Goal: Information Seeking & Learning: Learn about a topic

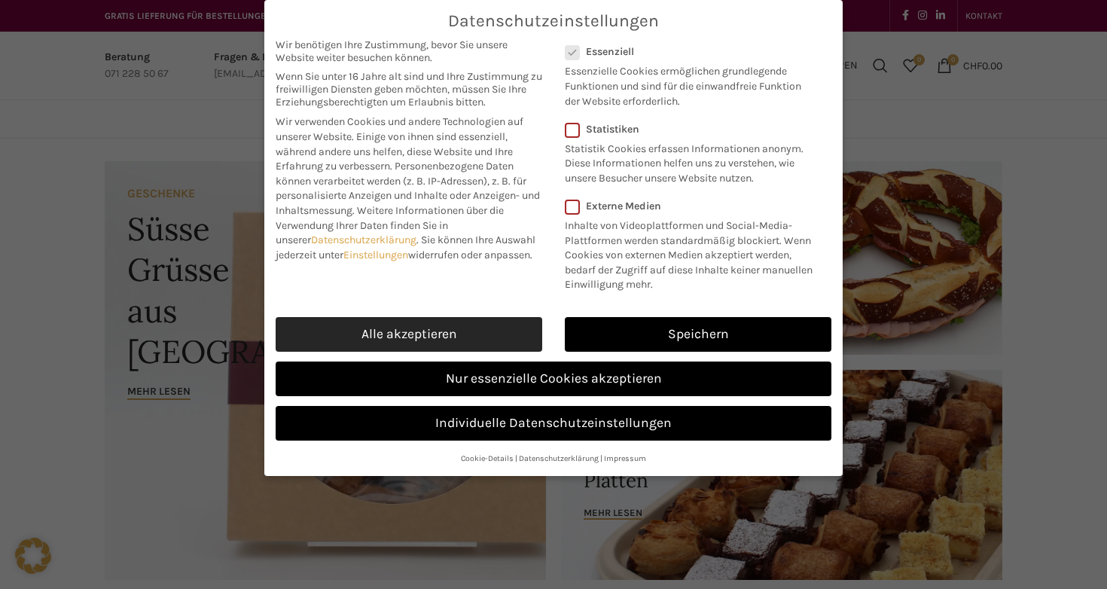
click at [438, 329] on link "Alle akzeptieren" at bounding box center [409, 334] width 266 height 35
checkbox input "true"
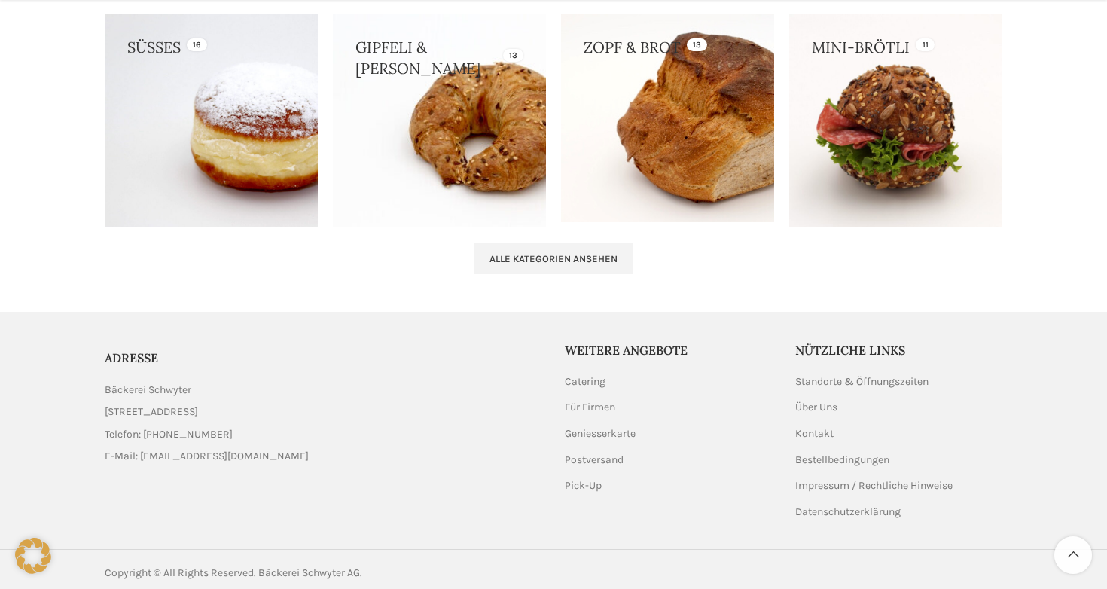
scroll to position [1620, 0]
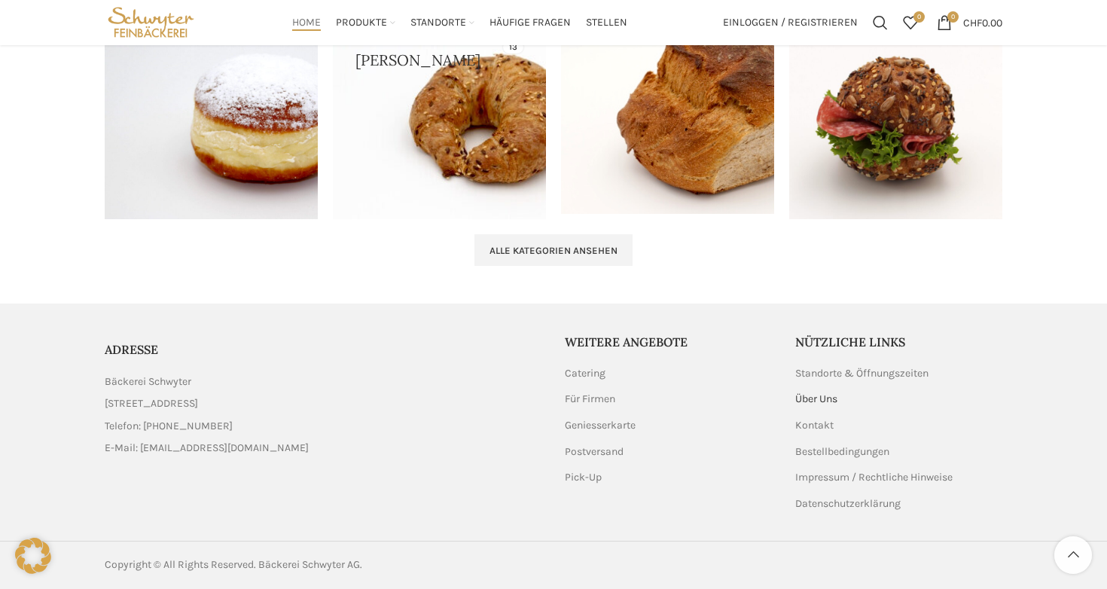
click at [819, 401] on link "Über Uns" at bounding box center [817, 398] width 44 height 15
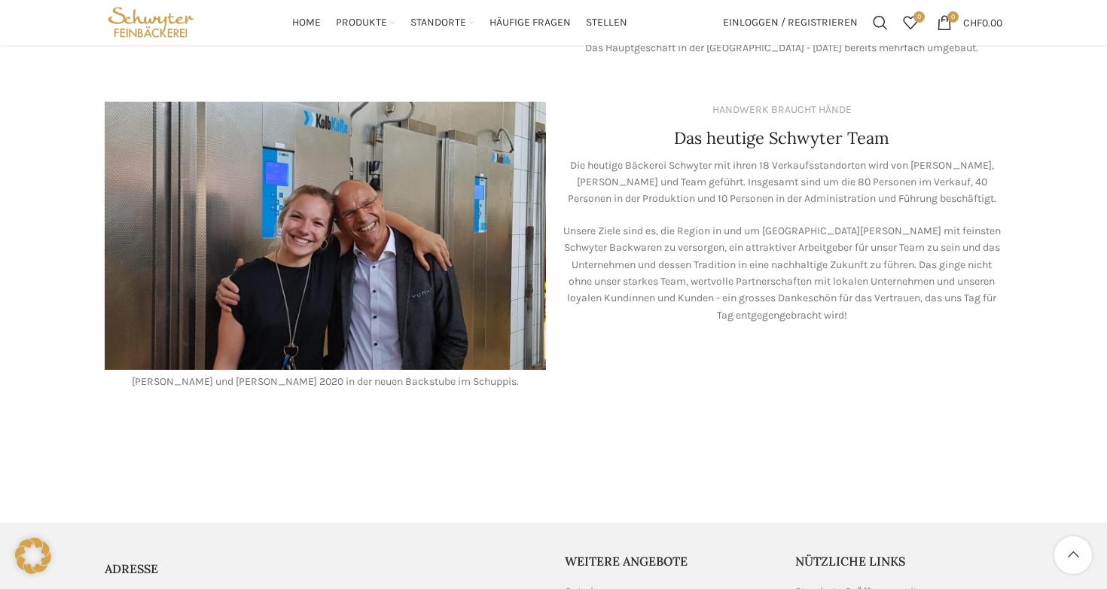
scroll to position [1204, 0]
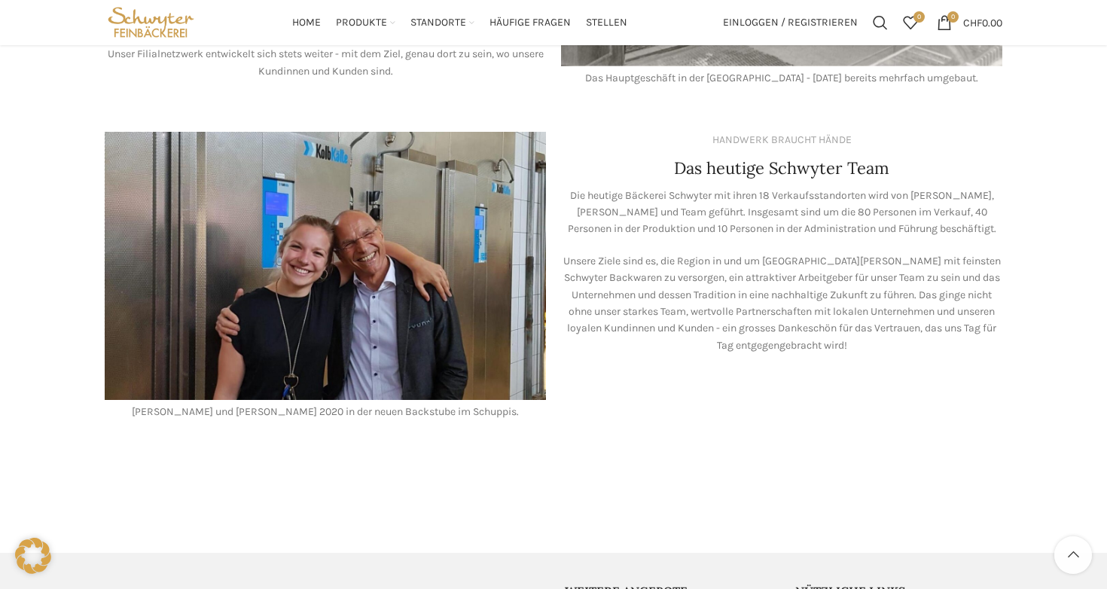
click at [720, 124] on div "HANDWERK BRAUCHT HÄNDE Das heutige Schwyter Team Die heutige Bäckerei Schwyter …" at bounding box center [781, 275] width 456 height 303
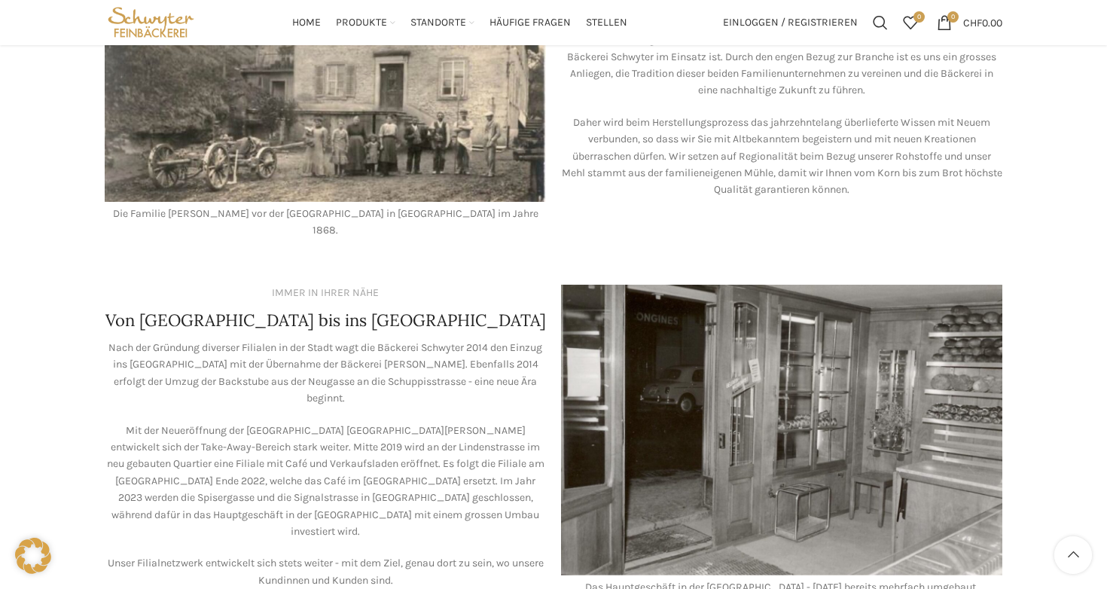
scroll to position [693, 0]
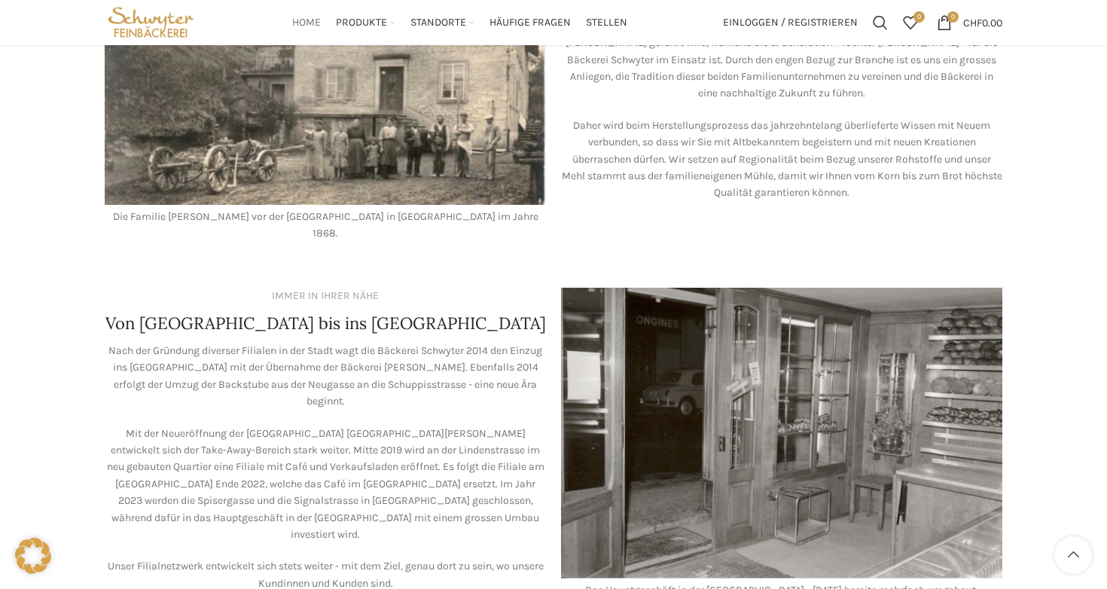
click at [303, 24] on span "Home" at bounding box center [306, 23] width 29 height 14
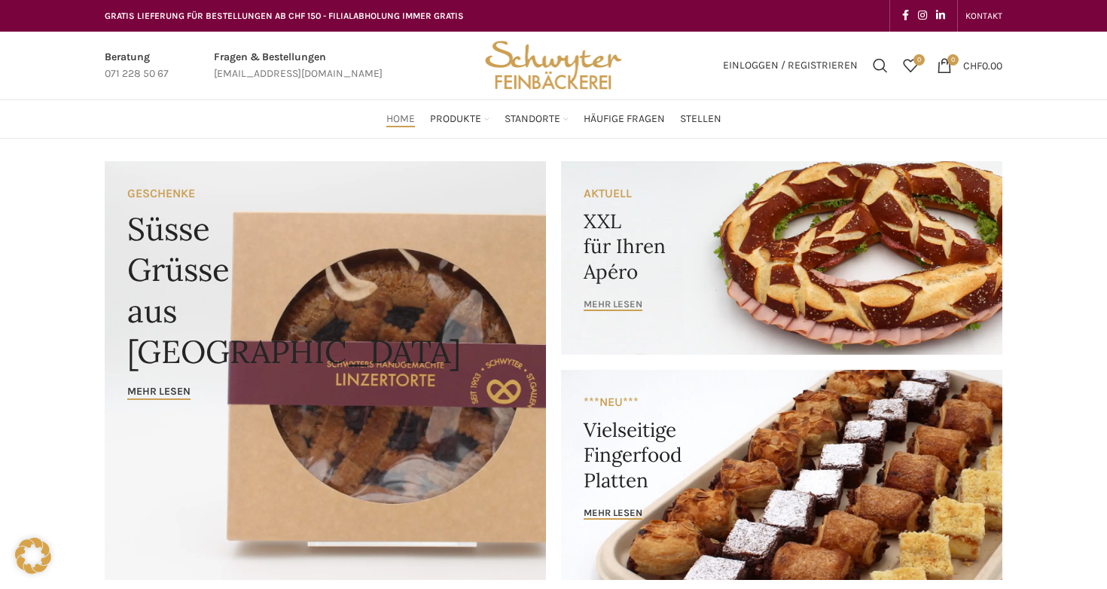
click at [629, 303] on span "mehr lesen" at bounding box center [612, 304] width 59 height 12
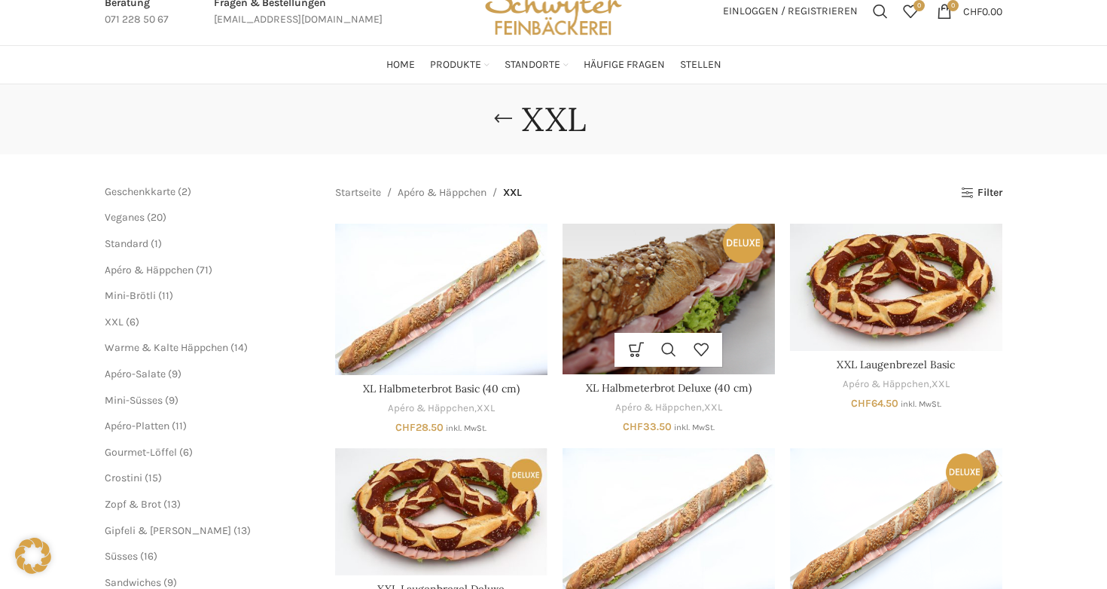
scroll to position [30, 0]
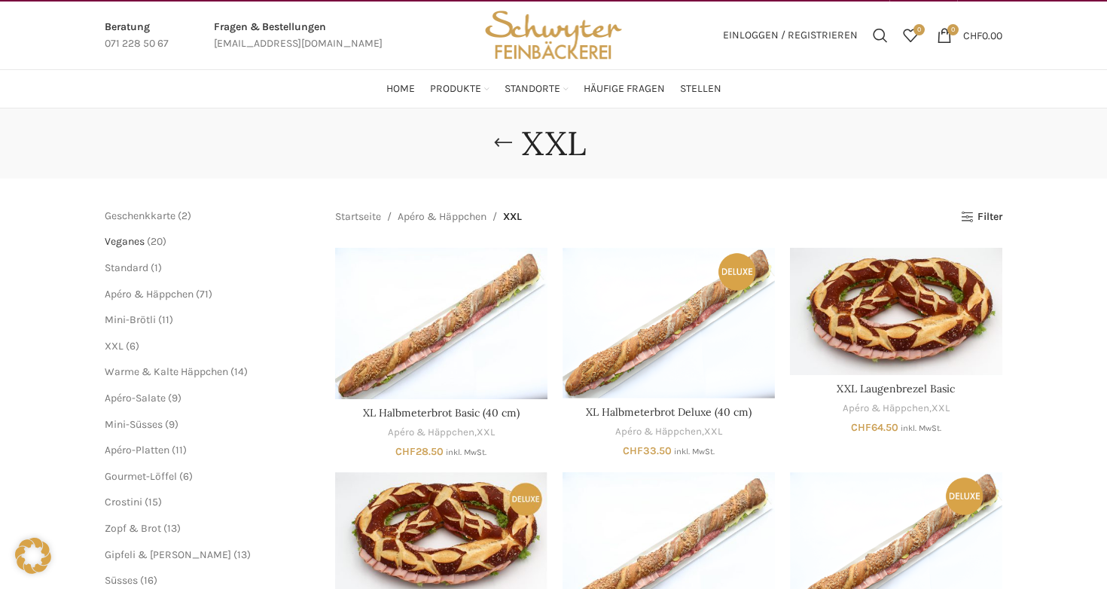
click at [126, 242] on span "Veganes" at bounding box center [125, 241] width 40 height 13
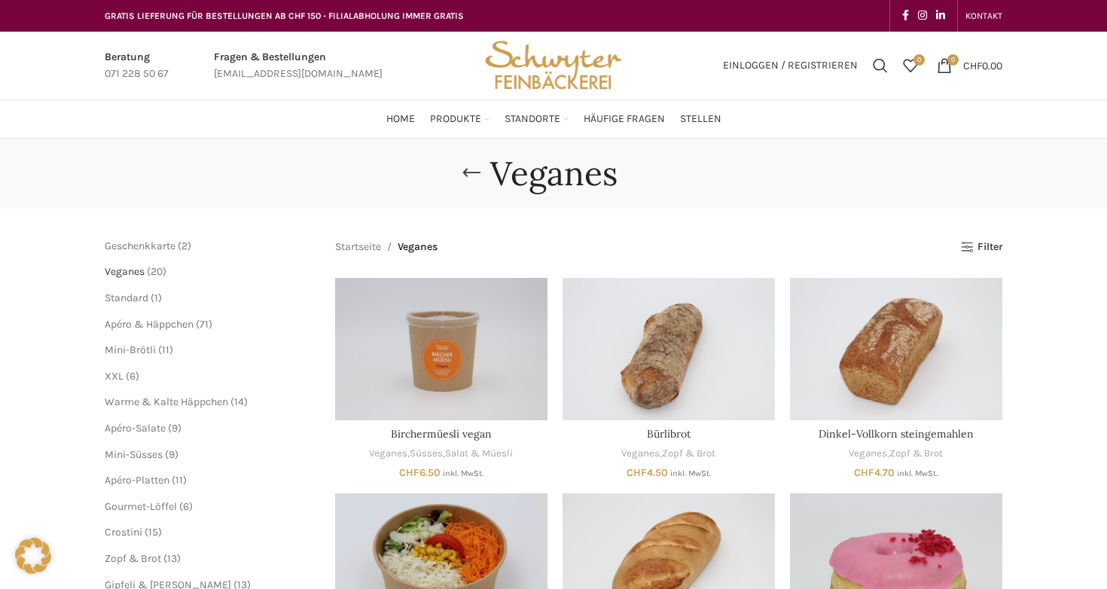
click at [127, 269] on span "Veganes" at bounding box center [125, 271] width 40 height 13
click at [132, 305] on ul "Geschenkkarte 2 2 Produkte Veganes 20 20 Produkte Standard 1 1 Produkt Apéro & …" at bounding box center [209, 480] width 208 height 483
click at [135, 321] on span "Apéro & Häppchen" at bounding box center [149, 324] width 89 height 13
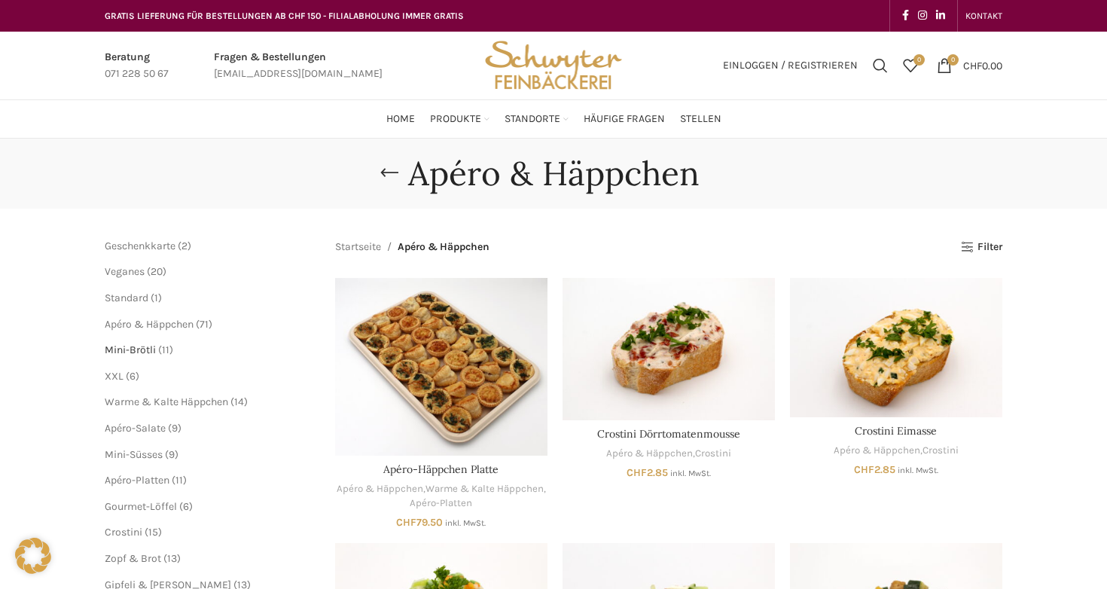
click at [142, 347] on span "Mini-Brötli" at bounding box center [130, 349] width 51 height 13
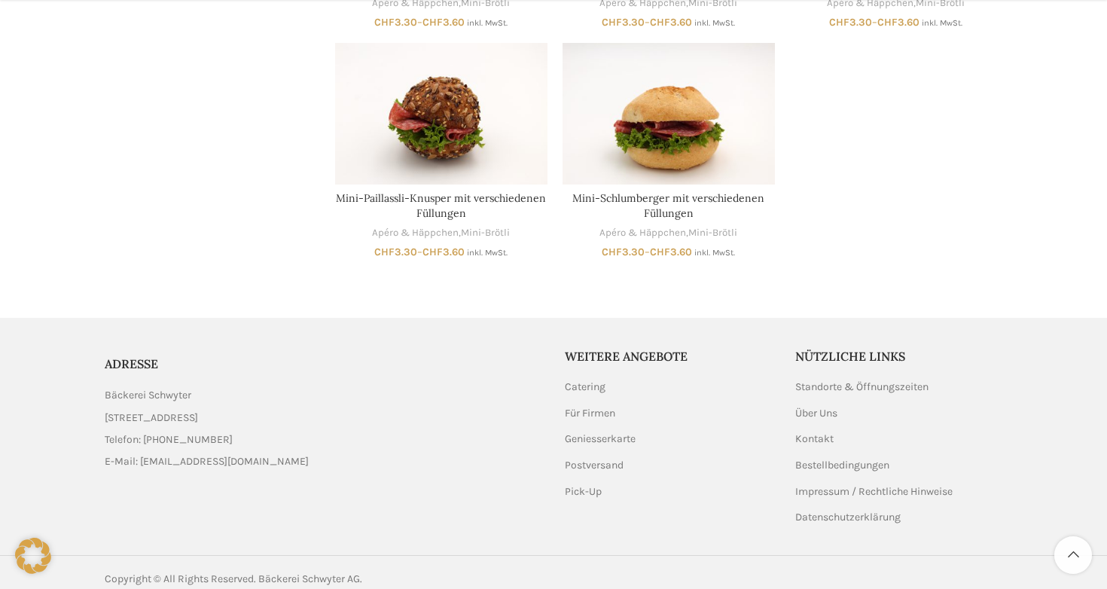
scroll to position [957, 0]
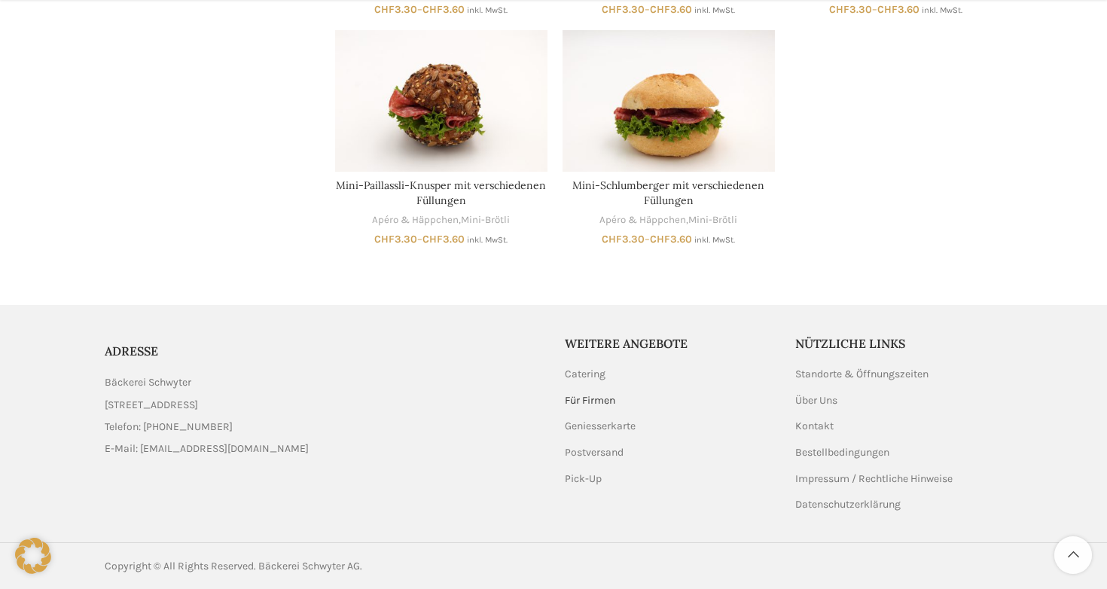
click at [583, 393] on link "Für Firmen" at bounding box center [591, 400] width 52 height 15
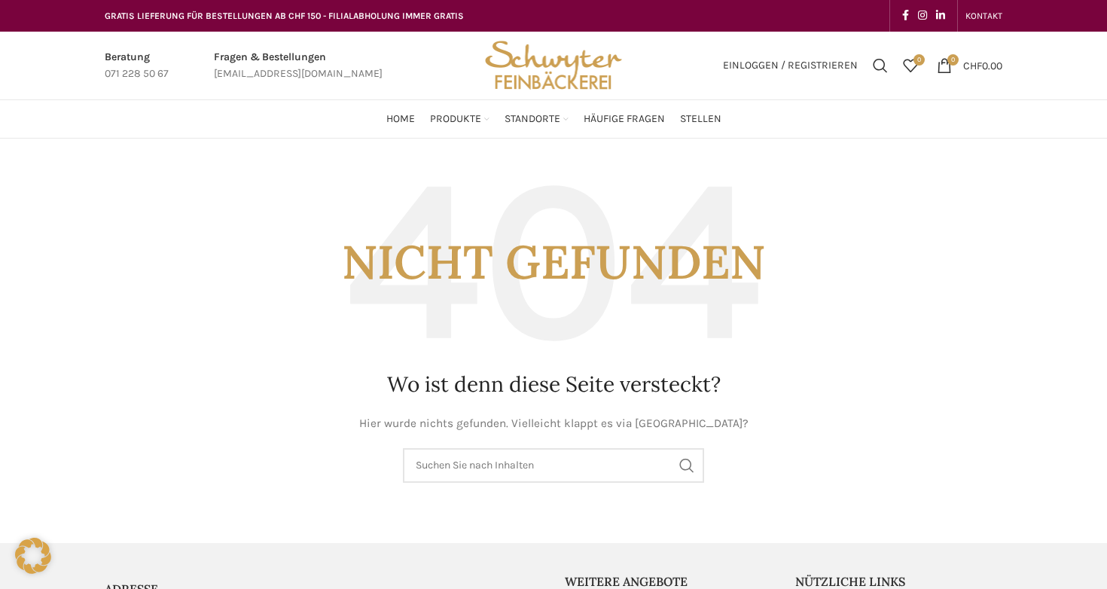
click at [573, 62] on img "Site logo" at bounding box center [554, 66] width 148 height 68
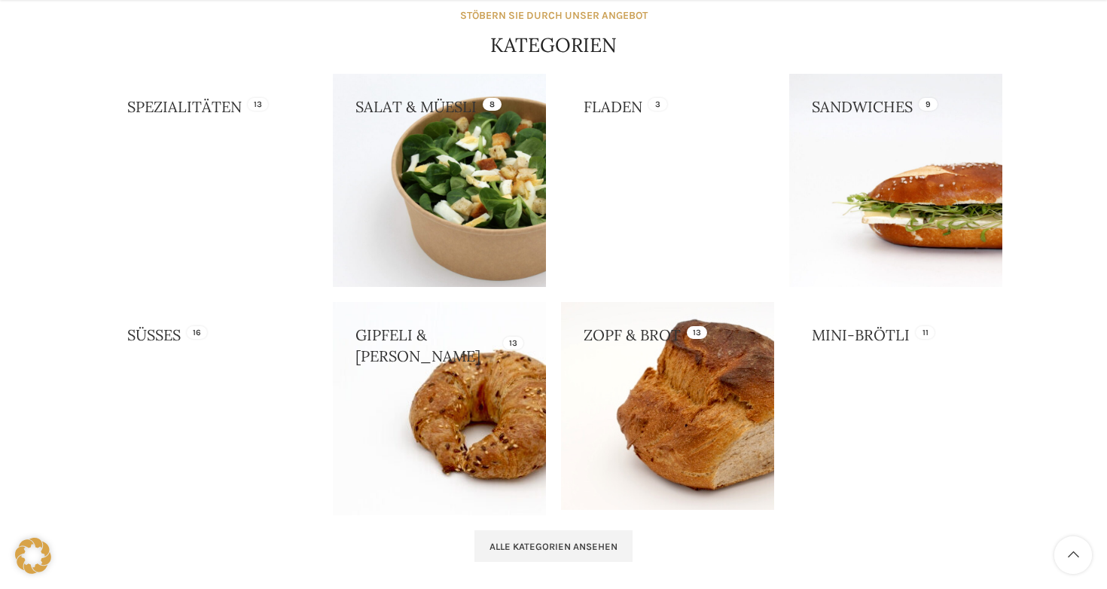
scroll to position [1325, 0]
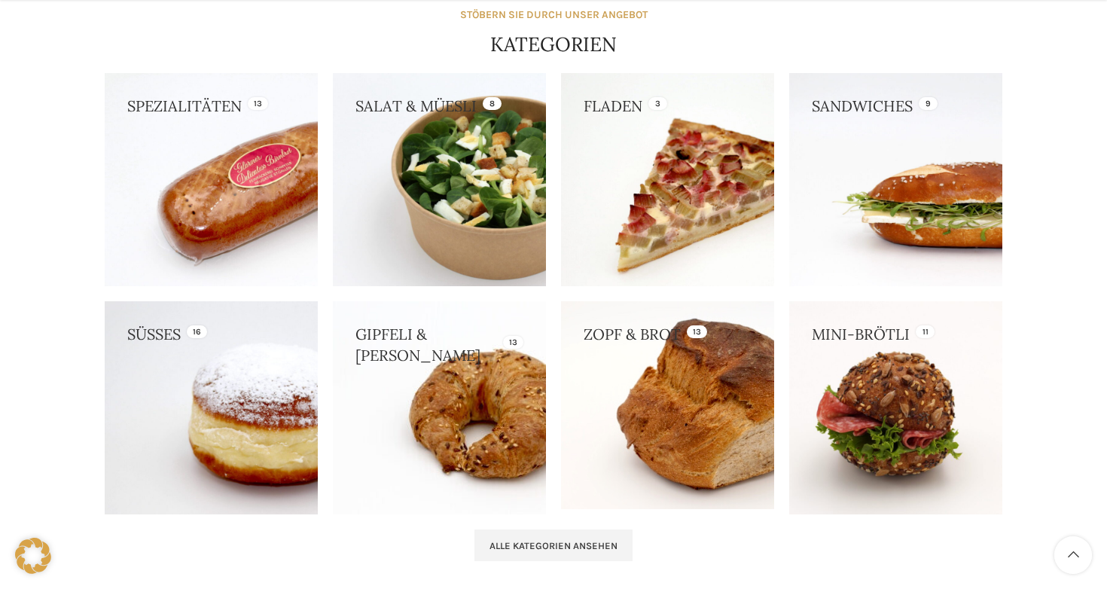
click at [208, 429] on link at bounding box center [211, 407] width 213 height 213
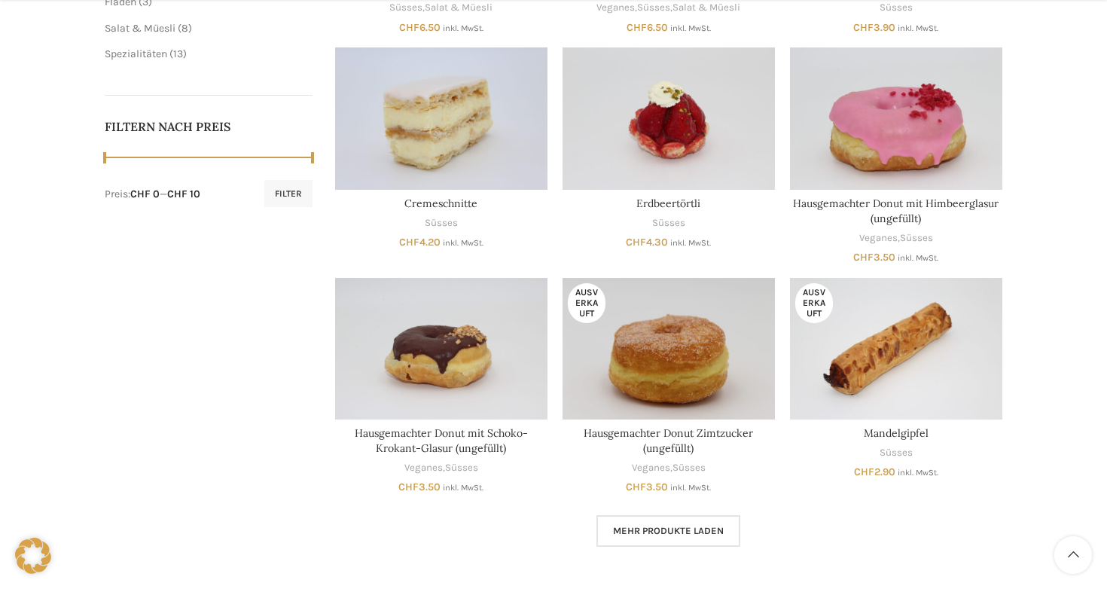
scroll to position [662, 0]
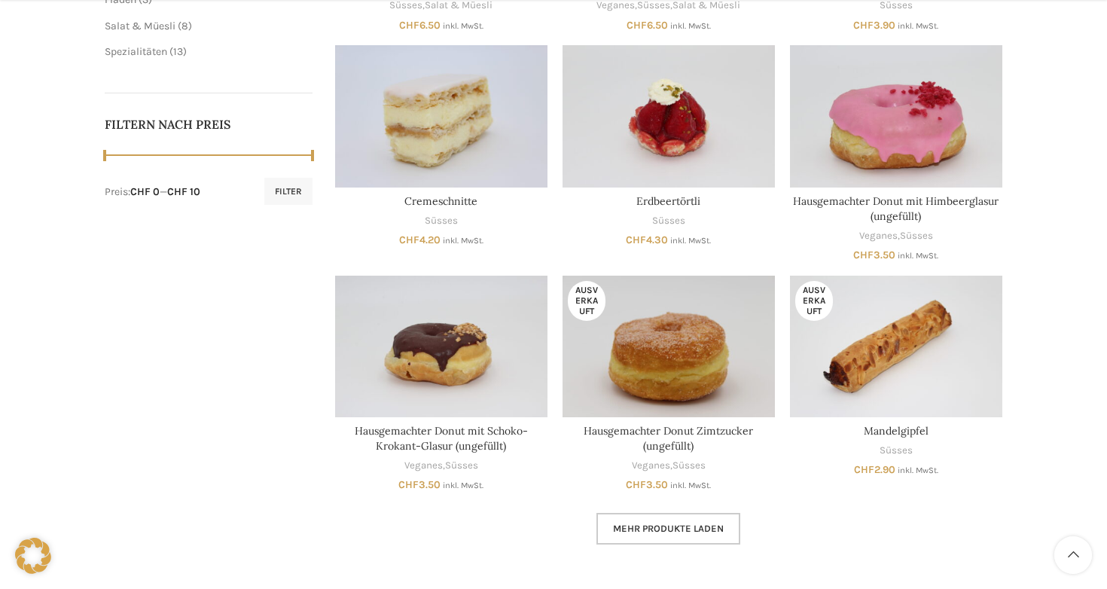
click at [613, 532] on span "Mehr Produkte laden" at bounding box center [668, 528] width 111 height 12
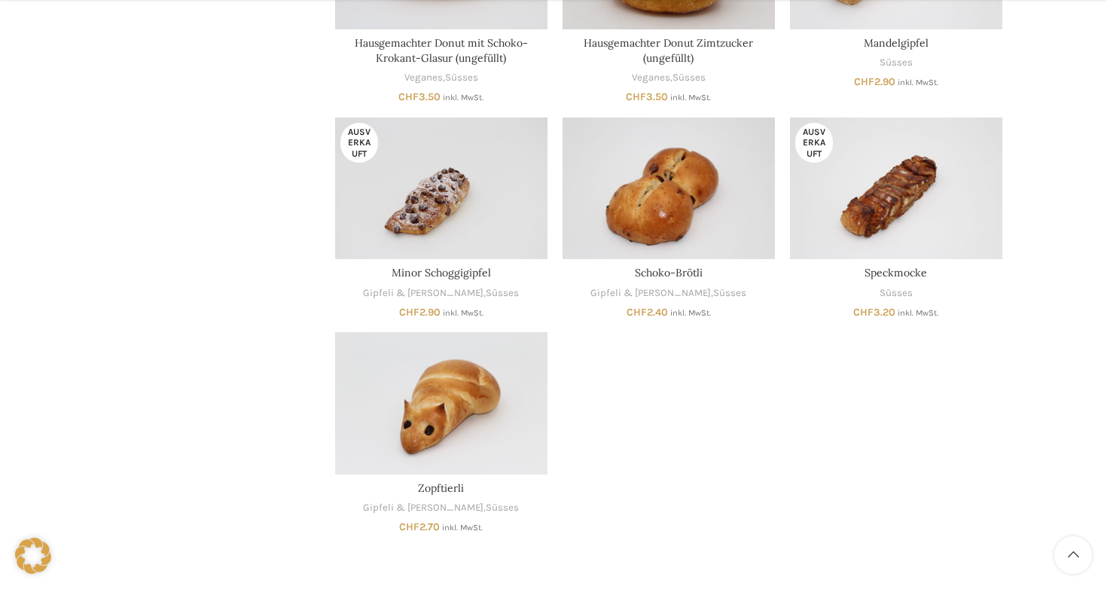
scroll to position [1054, 0]
